Goal: Task Accomplishment & Management: Complete application form

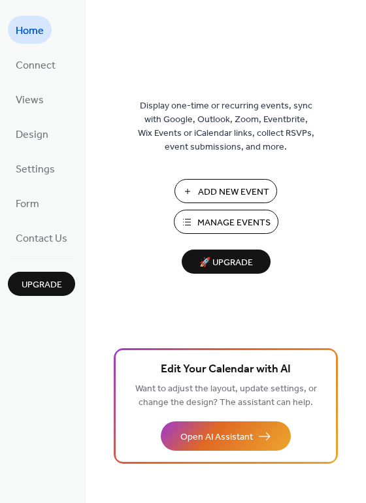
click at [188, 190] on button "Add New Event" at bounding box center [225, 191] width 103 height 24
click at [40, 135] on span "Design" at bounding box center [32, 135] width 33 height 20
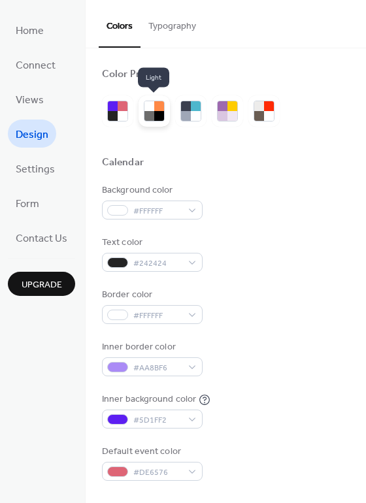
click at [152, 118] on div at bounding box center [149, 116] width 10 height 10
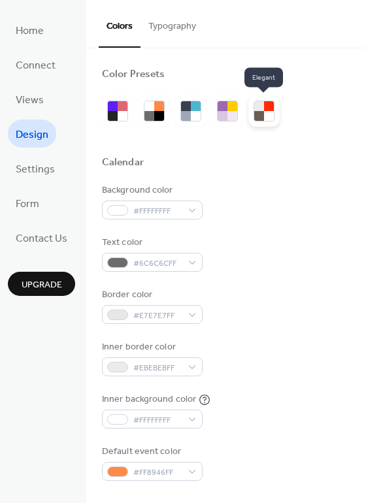
click at [265, 117] on div at bounding box center [269, 116] width 10 height 10
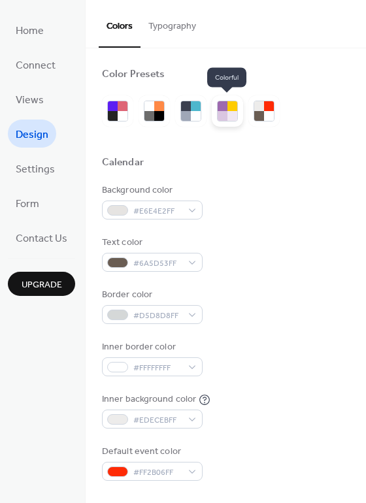
click at [234, 117] on div at bounding box center [232, 116] width 10 height 10
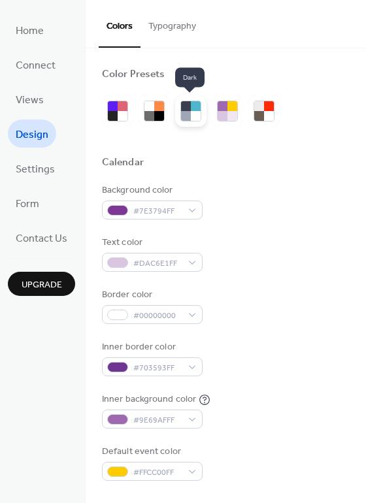
click at [194, 119] on div at bounding box center [196, 116] width 10 height 10
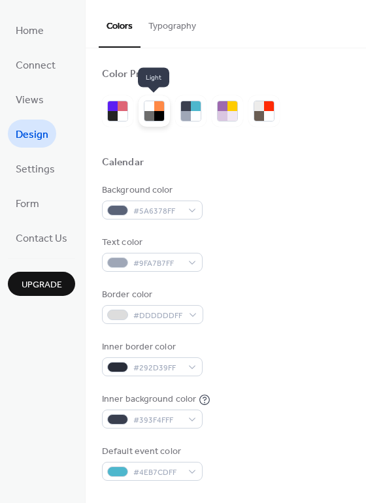
click at [154, 116] on div at bounding box center [159, 116] width 10 height 10
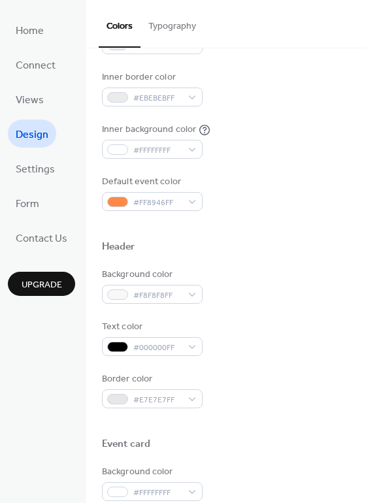
scroll to position [233, 0]
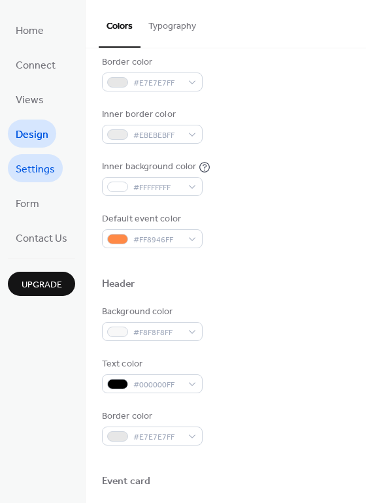
click at [41, 161] on span "Settings" at bounding box center [35, 169] width 39 height 20
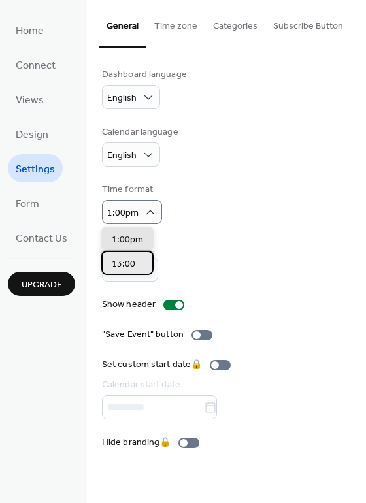
click at [143, 261] on div "13:00" at bounding box center [127, 263] width 52 height 24
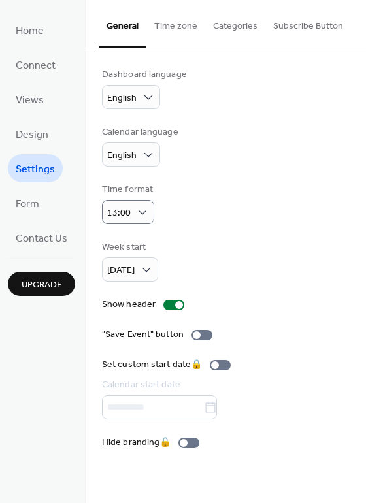
click at [237, 226] on div "Dashboard language English Calendar language English Time format 13:00 Week sta…" at bounding box center [226, 259] width 248 height 382
click at [35, 201] on span "Form" at bounding box center [28, 204] width 24 height 20
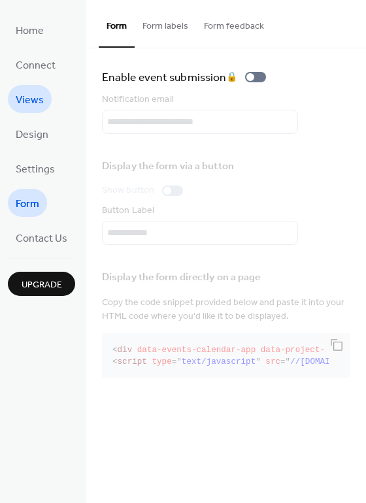
click at [13, 101] on link "Views" at bounding box center [30, 99] width 44 height 28
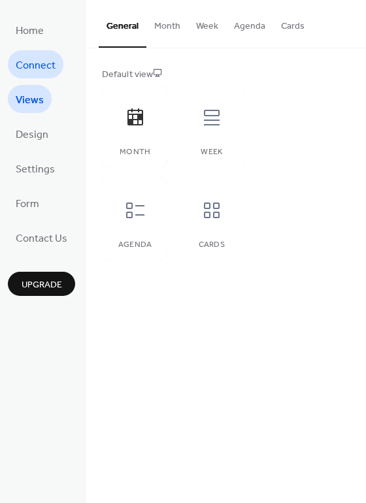
click at [28, 65] on span "Connect" at bounding box center [36, 66] width 40 height 20
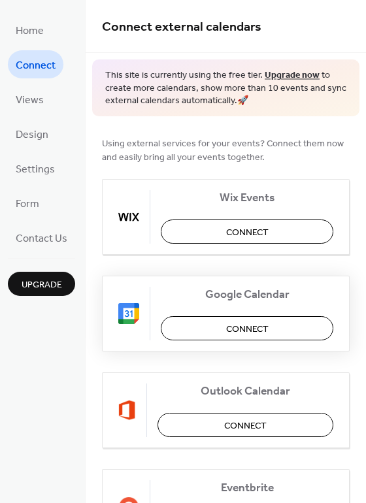
click at [246, 325] on span "Connect" at bounding box center [247, 329] width 42 height 14
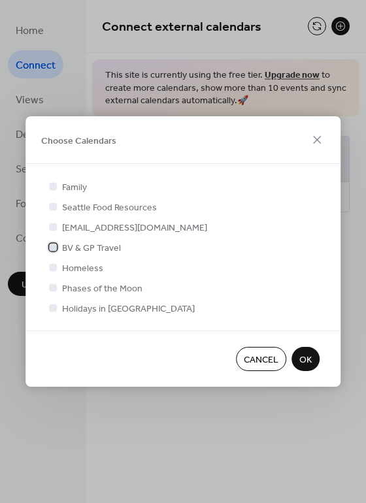
click at [52, 246] on div at bounding box center [53, 247] width 8 height 8
click at [309, 361] on span "OK" at bounding box center [305, 361] width 12 height 14
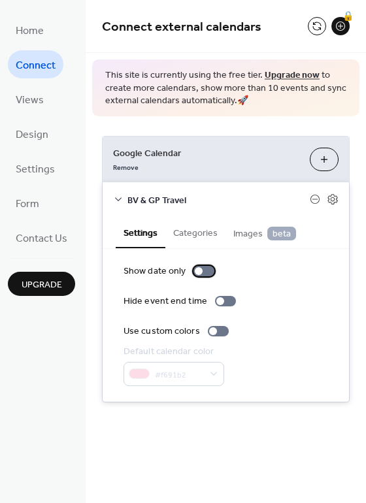
click at [197, 276] on div at bounding box center [203, 271] width 21 height 10
click at [198, 271] on div at bounding box center [203, 271] width 21 height 10
click at [186, 231] on button "Categories" at bounding box center [195, 232] width 60 height 30
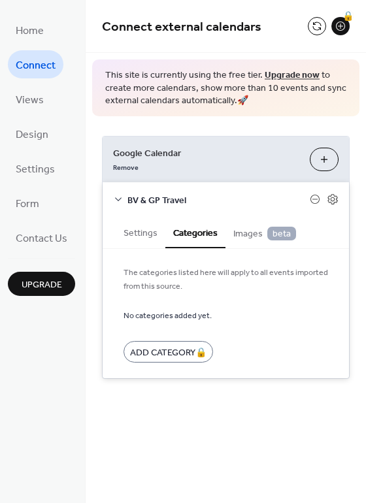
click at [278, 235] on span "beta" at bounding box center [281, 234] width 29 height 14
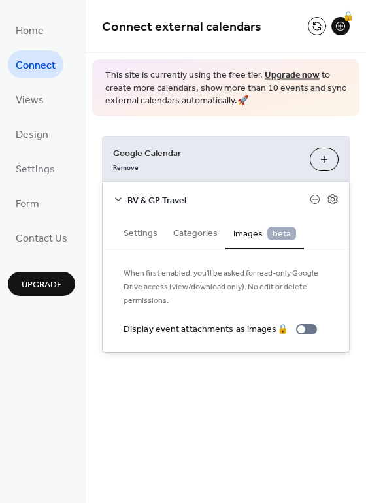
click at [281, 414] on div "Connect external calendars 🔒 This site is currently using the free tier. Upgrad…" at bounding box center [226, 251] width 280 height 503
click at [32, 28] on span "Home" at bounding box center [30, 31] width 28 height 20
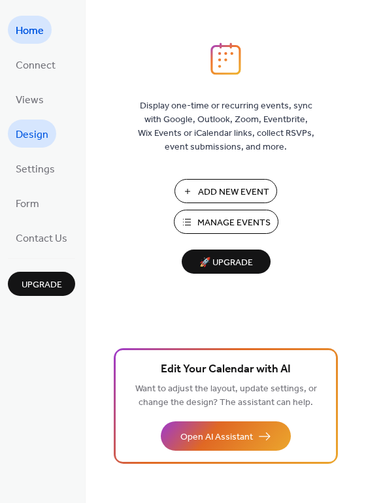
click at [35, 130] on span "Design" at bounding box center [32, 135] width 33 height 20
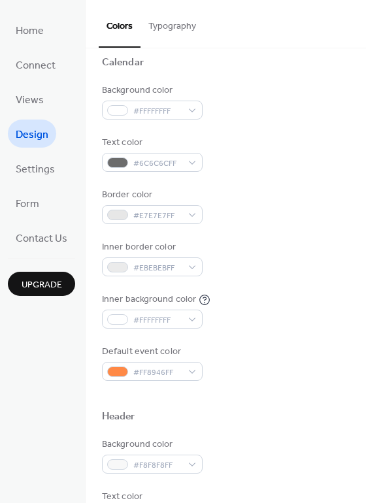
scroll to position [131, 0]
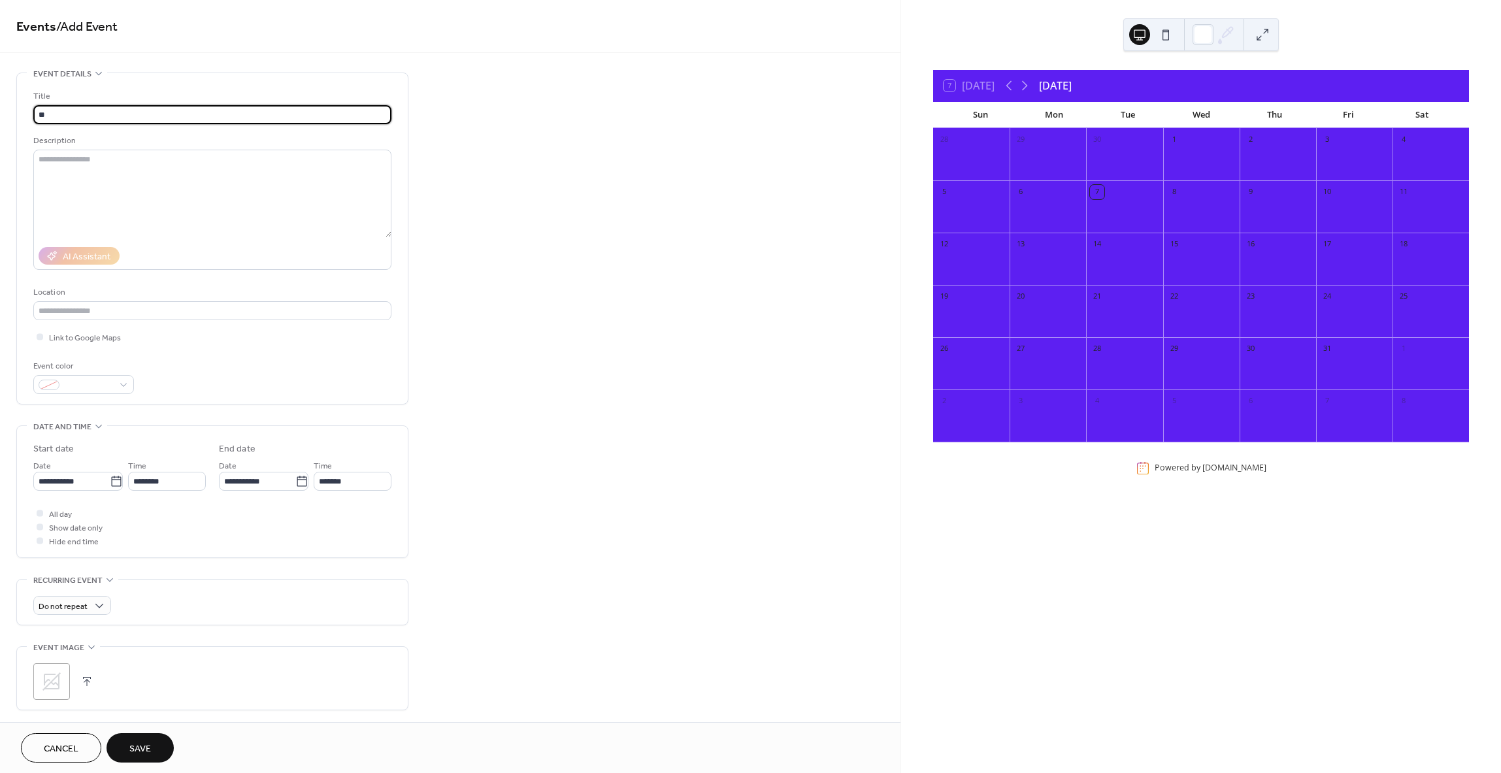
type input "*"
type input "*******"
click at [87, 308] on input "text" at bounding box center [212, 310] width 358 height 19
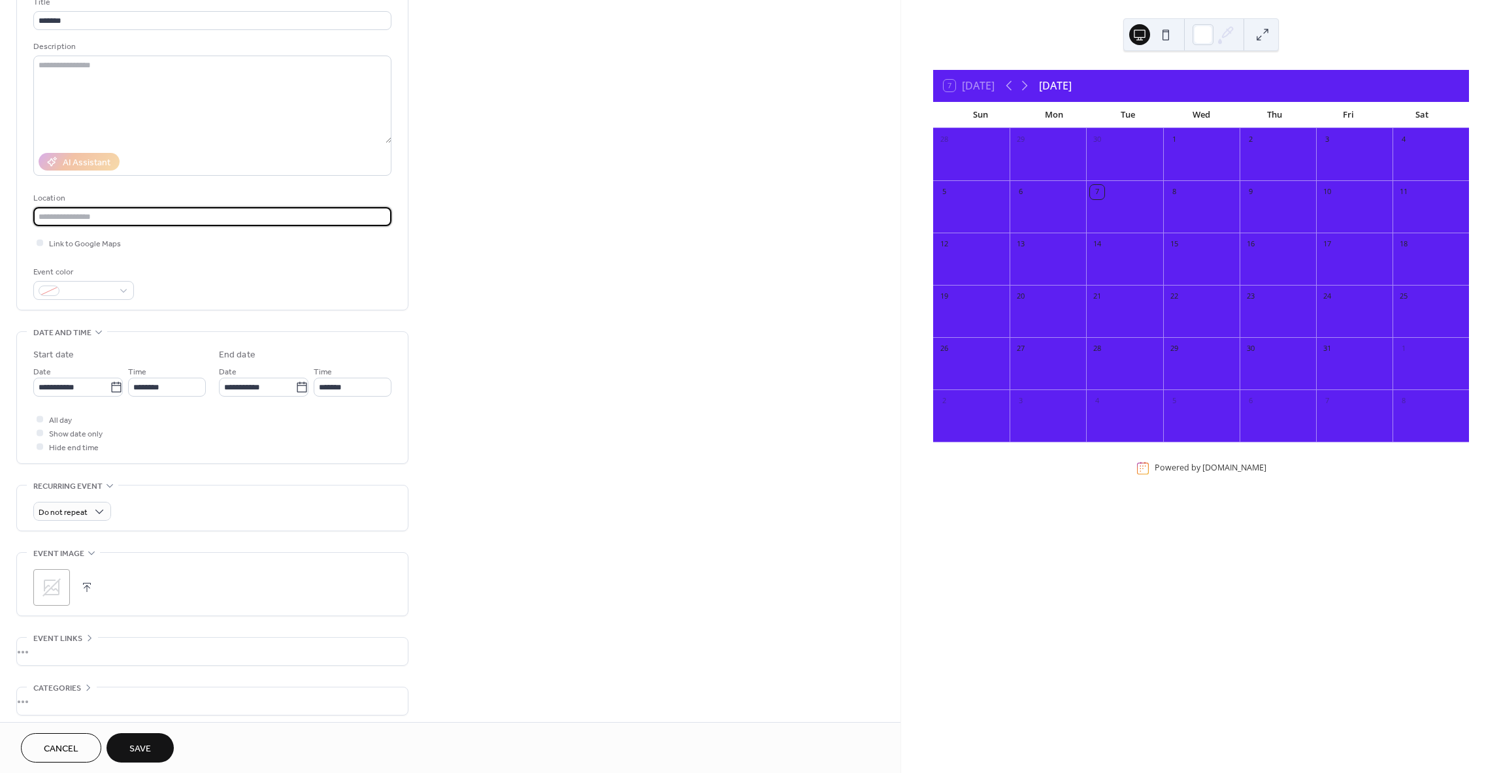
scroll to position [131, 0]
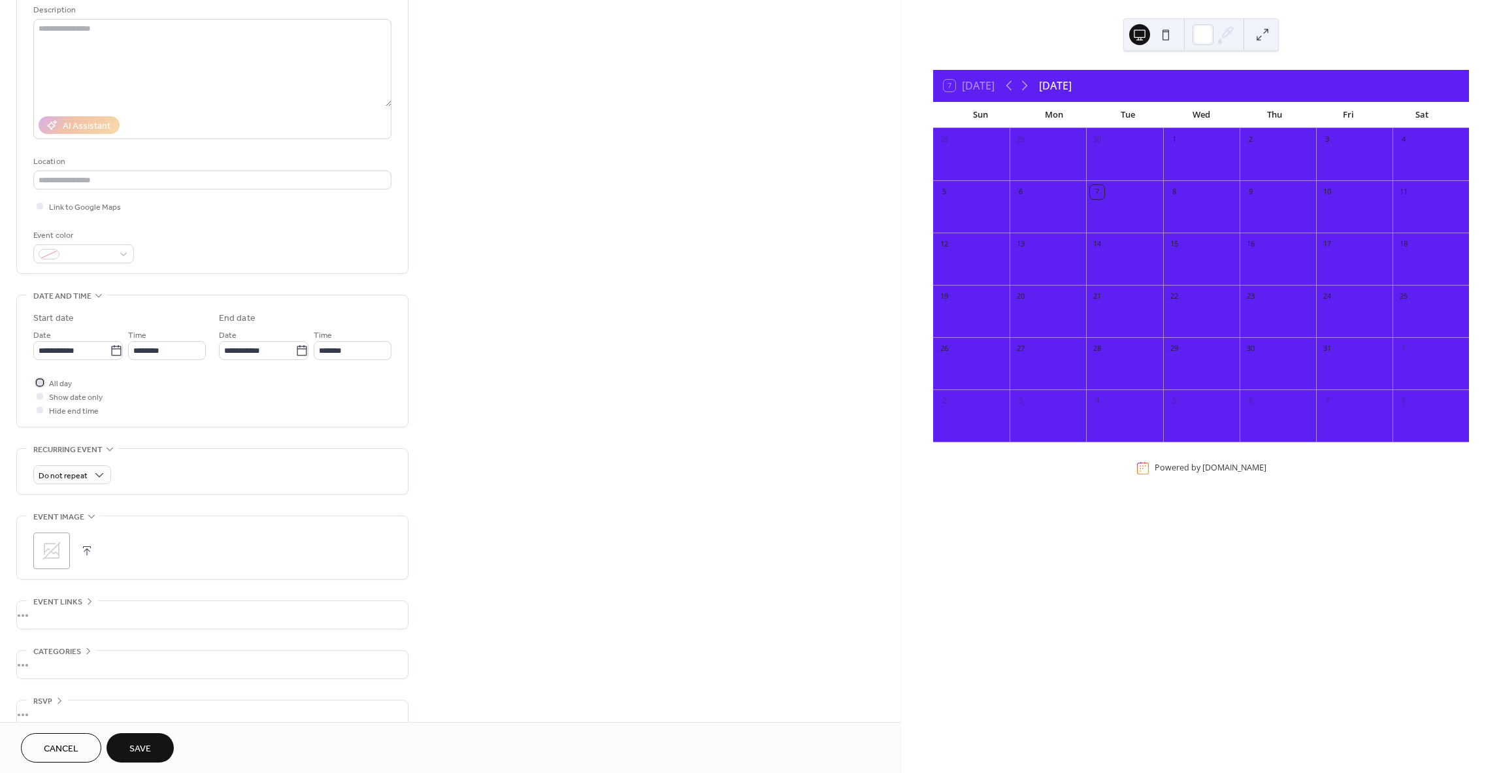
click at [42, 384] on div at bounding box center [40, 382] width 7 height 7
click at [298, 354] on icon at bounding box center [301, 350] width 13 height 13
click at [295, 354] on input "**********" at bounding box center [257, 350] width 76 height 19
click at [367, 381] on span "›" at bounding box center [367, 382] width 20 height 26
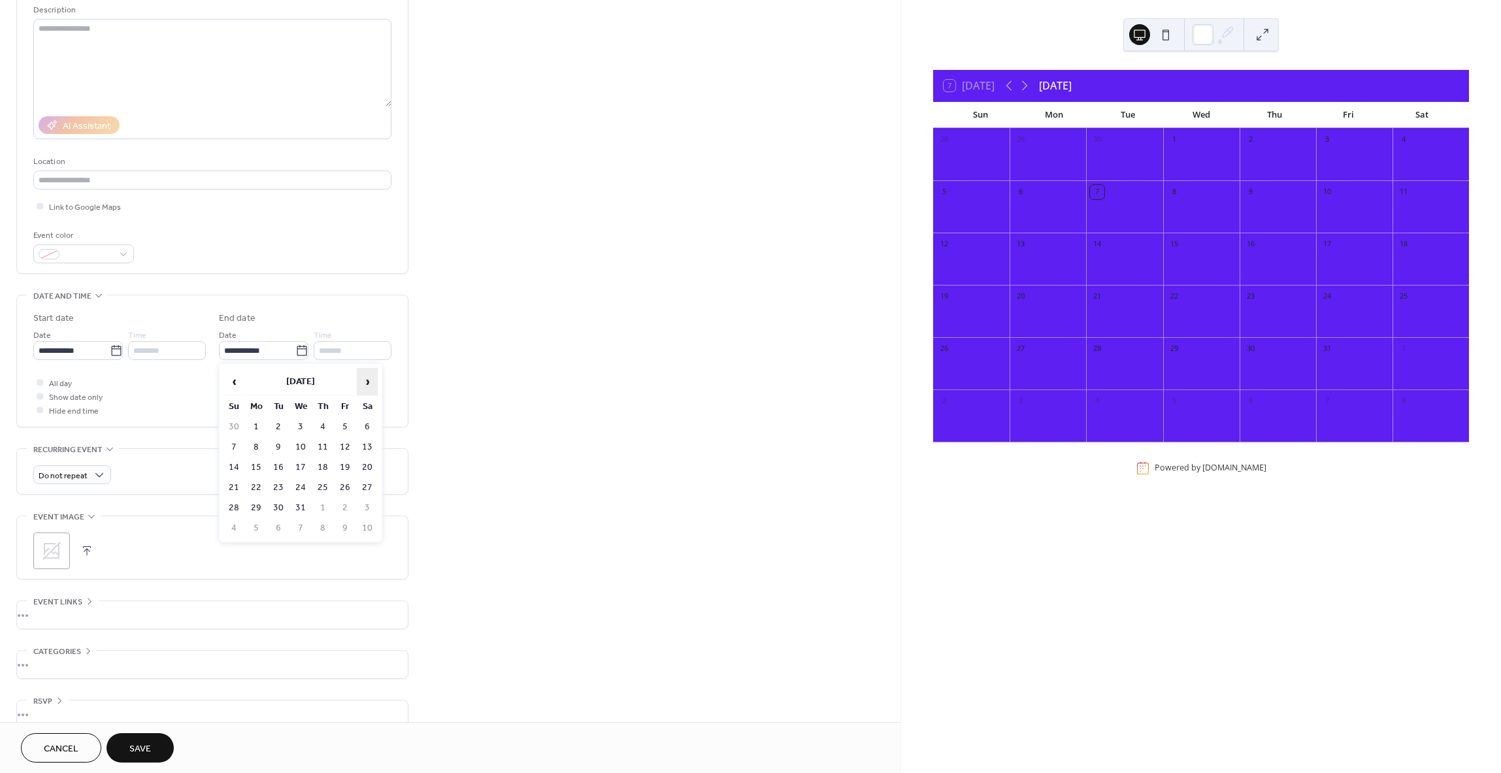
click at [367, 381] on span "›" at bounding box center [367, 382] width 20 height 26
click at [371, 510] on td "31" at bounding box center [367, 508] width 21 height 19
type input "**********"
click at [439, 368] on div "**********" at bounding box center [450, 342] width 901 height 800
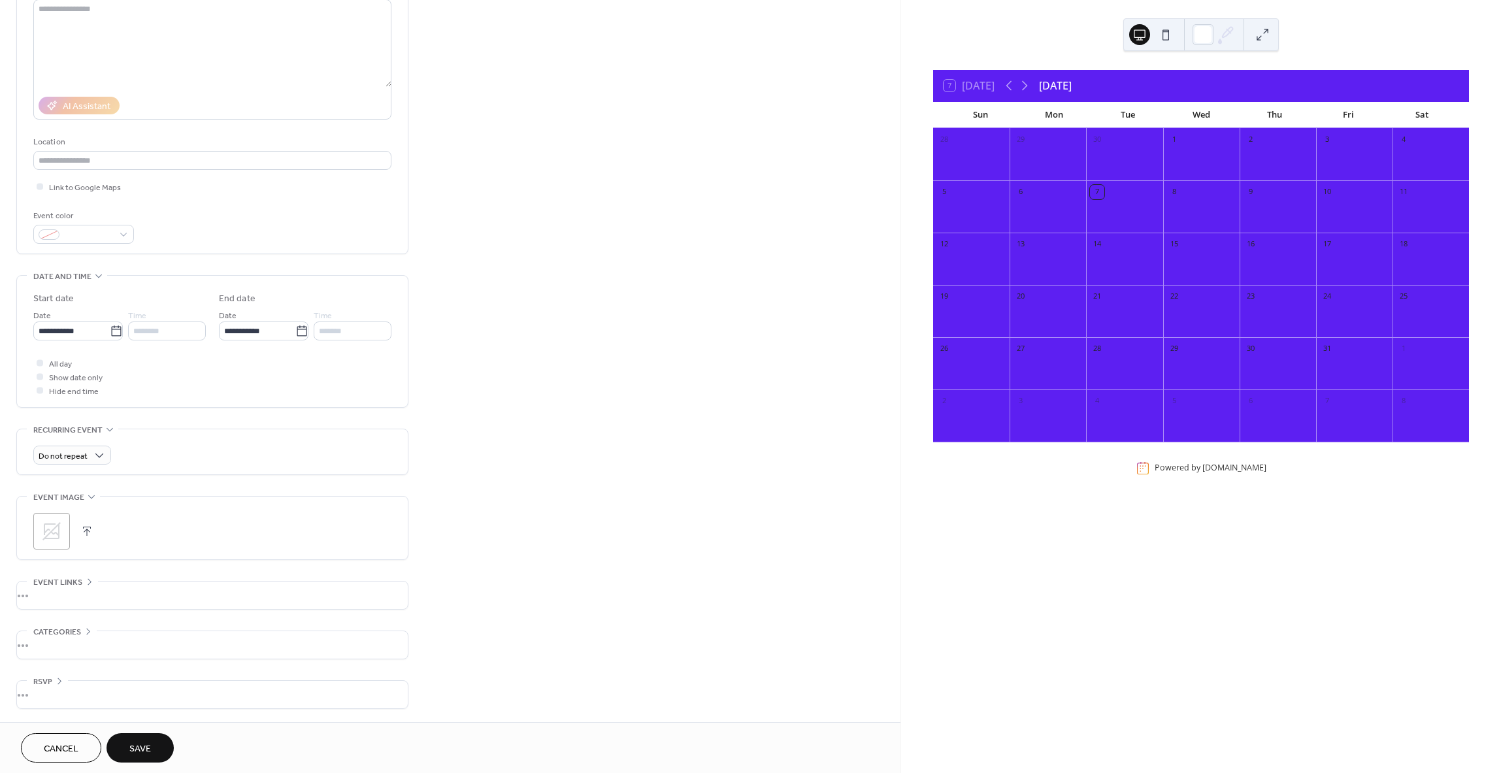
click at [53, 531] on icon at bounding box center [51, 531] width 21 height 21
click at [148, 755] on span "Save" at bounding box center [140, 749] width 22 height 14
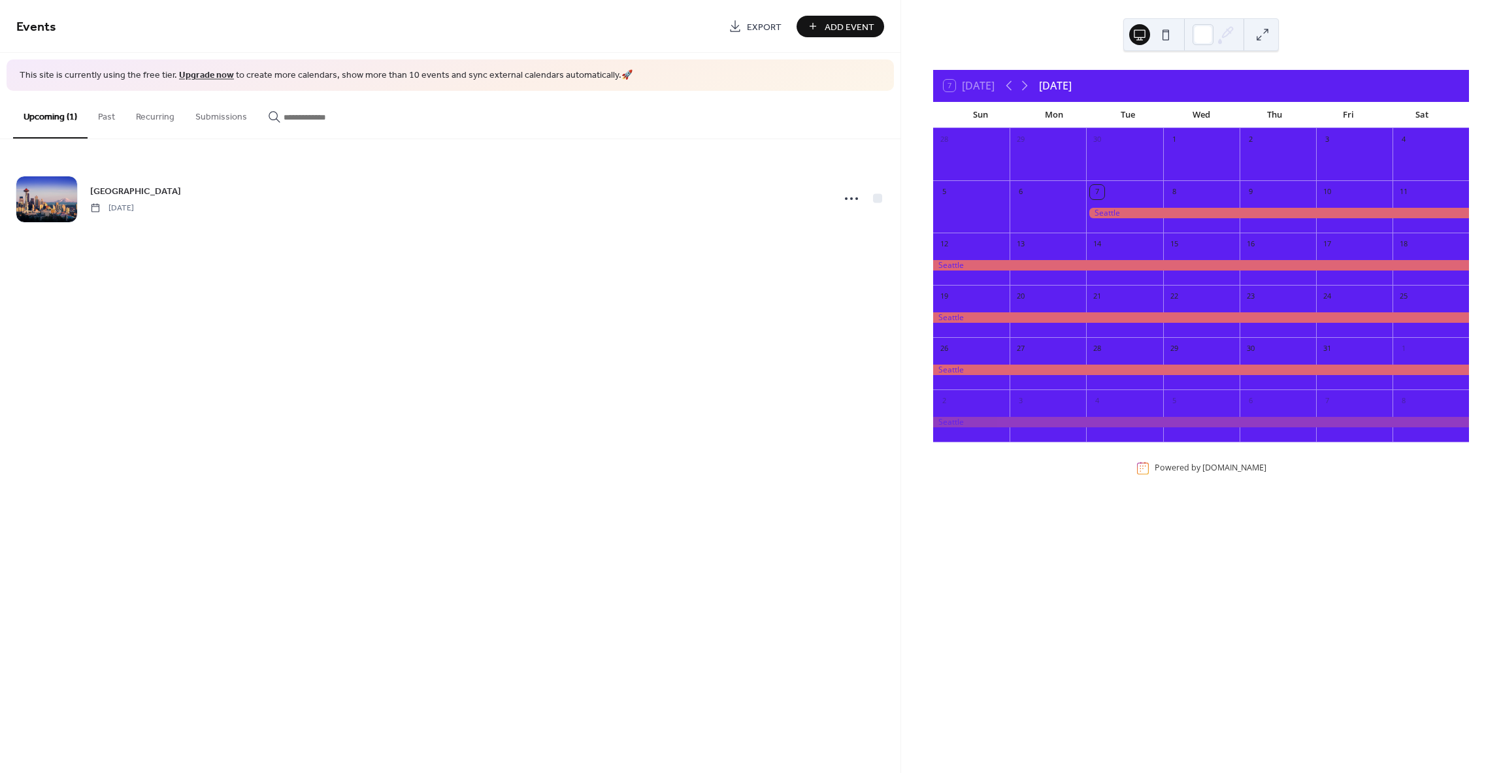
click at [965, 83] on div "7 Today" at bounding box center [969, 86] width 51 height 12
click at [982, 81] on div "7 Today" at bounding box center [969, 86] width 51 height 12
